Goal: Task Accomplishment & Management: Manage account settings

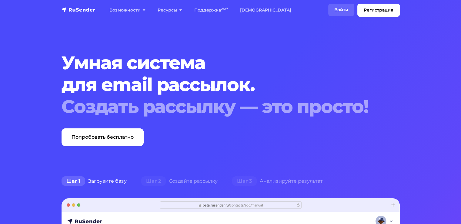
click at [335, 14] on link "Войти" at bounding box center [341, 10] width 26 height 12
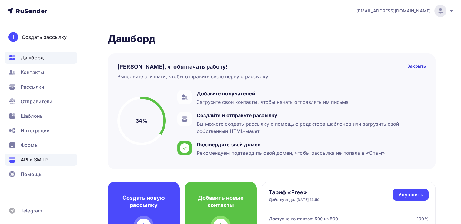
click at [46, 160] on span "API и SMTP" at bounding box center [34, 159] width 27 height 7
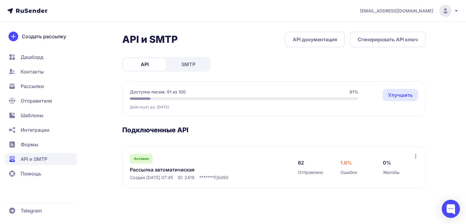
click at [278, 163] on div "Активен Рассылка автоматическая Создан 31.07.2025, 07:45 ID: 2419 ******* Fj0d90" at bounding box center [208, 167] width 156 height 27
click at [177, 167] on link "Рассылка автоматическая" at bounding box center [192, 169] width 124 height 7
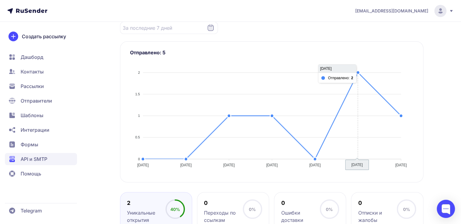
scroll to position [4, 0]
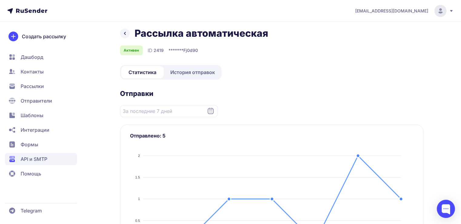
click at [189, 74] on span "История отправок" at bounding box center [192, 72] width 45 height 7
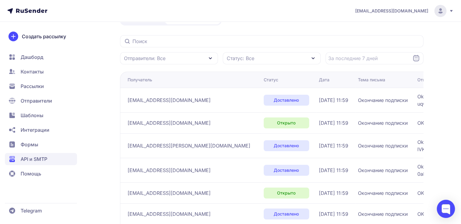
scroll to position [68, 0]
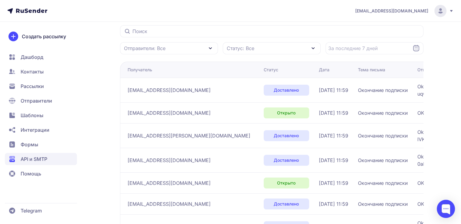
click at [170, 89] on span "zmovlenkolesya@yandex.ru" at bounding box center [169, 89] width 83 height 7
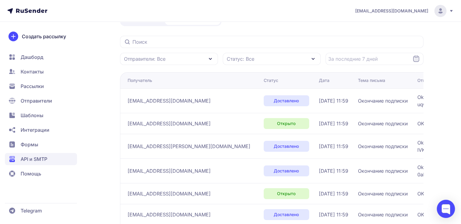
scroll to position [0, 0]
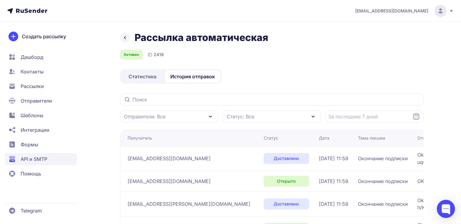
click at [144, 75] on span "Статистика" at bounding box center [143, 76] width 28 height 7
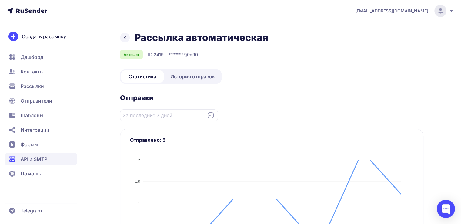
click at [43, 84] on span "Рассылки" at bounding box center [32, 85] width 23 height 7
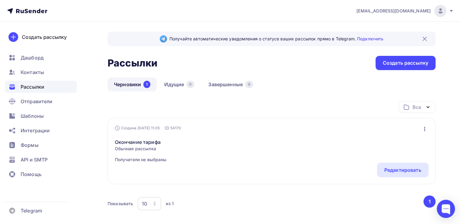
click at [172, 151] on div "Окончание тарифа Обычная рассылка Получатели не выбраны Редактировать Копироват…" at bounding box center [272, 147] width 314 height 32
click at [135, 140] on link "Окончание тарифа" at bounding box center [141, 141] width 52 height 7
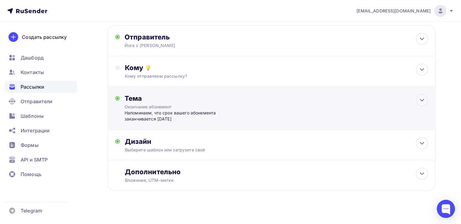
click at [231, 109] on div "Окончание абонемент" at bounding box center [179, 107] width 108 height 6
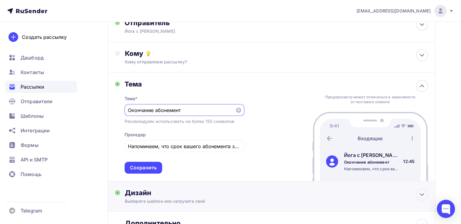
scroll to position [101, 0]
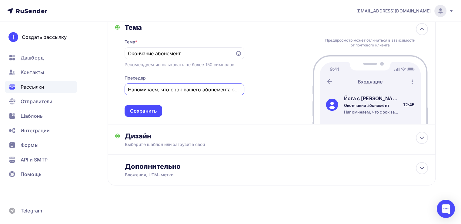
click at [218, 89] on input "Напоминаем, что срок вашего абонемента заканчивается завтра" at bounding box center [184, 89] width 113 height 7
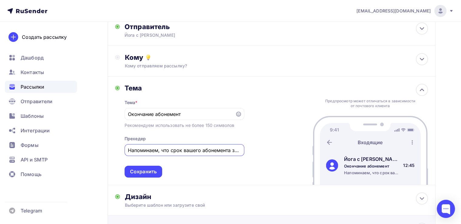
scroll to position [0, 0]
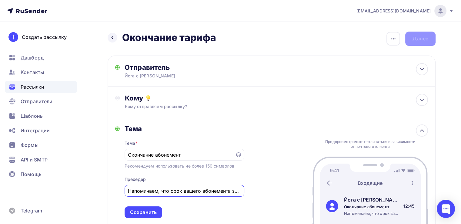
click at [202, 130] on div "Тема" at bounding box center [185, 128] width 120 height 8
click at [204, 65] on div "Отправитель" at bounding box center [190, 67] width 131 height 8
type input "Йога с Лизой Астаховой"
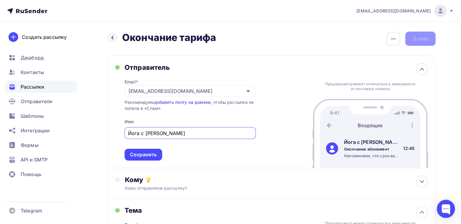
click at [204, 65] on div "Отправитель" at bounding box center [190, 67] width 131 height 8
click at [422, 69] on icon at bounding box center [421, 68] width 7 height 7
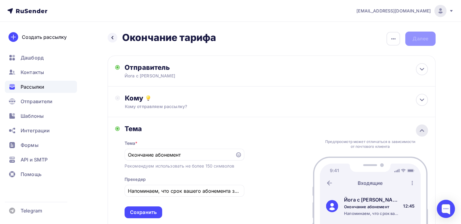
click at [420, 131] on icon at bounding box center [421, 130] width 7 height 7
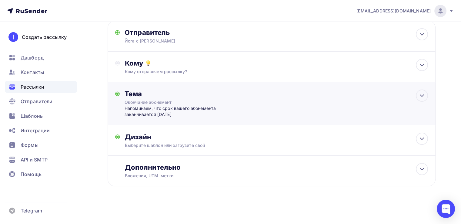
scroll to position [36, 0]
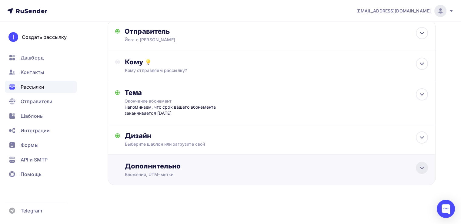
click at [422, 166] on icon at bounding box center [421, 167] width 7 height 7
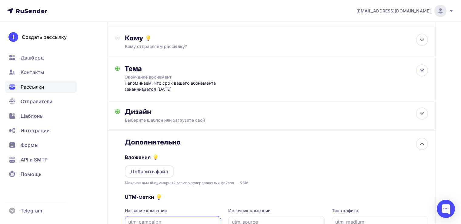
scroll to position [40, 0]
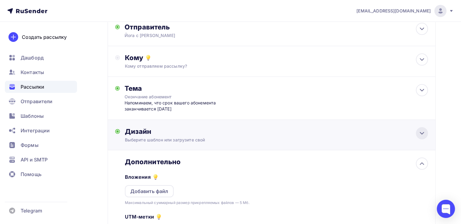
click at [422, 130] on icon at bounding box center [421, 132] width 7 height 7
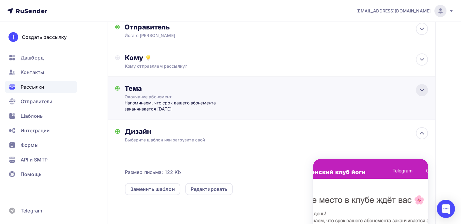
click at [422, 91] on icon at bounding box center [421, 89] width 7 height 7
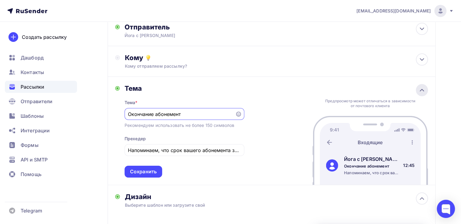
scroll to position [0, 0]
click at [217, 151] on input "Напоминаем, что срок вашего абонемента заканчивается завтра" at bounding box center [184, 150] width 113 height 7
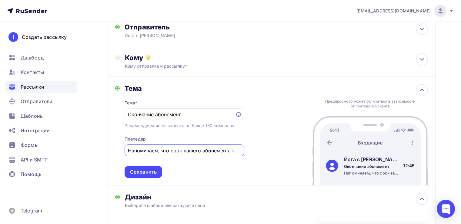
click at [212, 148] on input "Напоминаем, что срок вашего абонемента заканчивается завтра" at bounding box center [184, 150] width 113 height 7
click at [199, 114] on input "Окончание абонемент" at bounding box center [180, 114] width 104 height 7
click at [192, 114] on input "Окончание абонемент" at bounding box center [180, 114] width 104 height 7
click at [180, 114] on input "Окончание абонемент" at bounding box center [180, 114] width 104 height 7
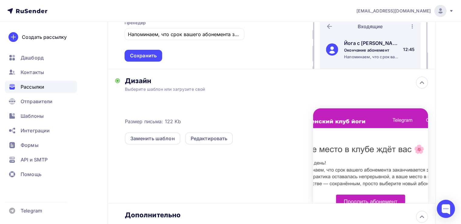
scroll to position [222, 0]
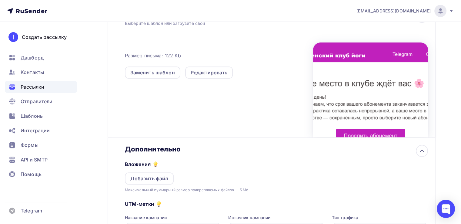
click at [339, 109] on div at bounding box center [370, 89] width 115 height 95
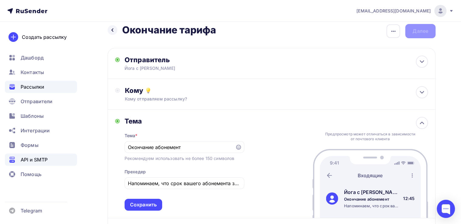
scroll to position [0, 0]
